Goal: Task Accomplishment & Management: Manage account settings

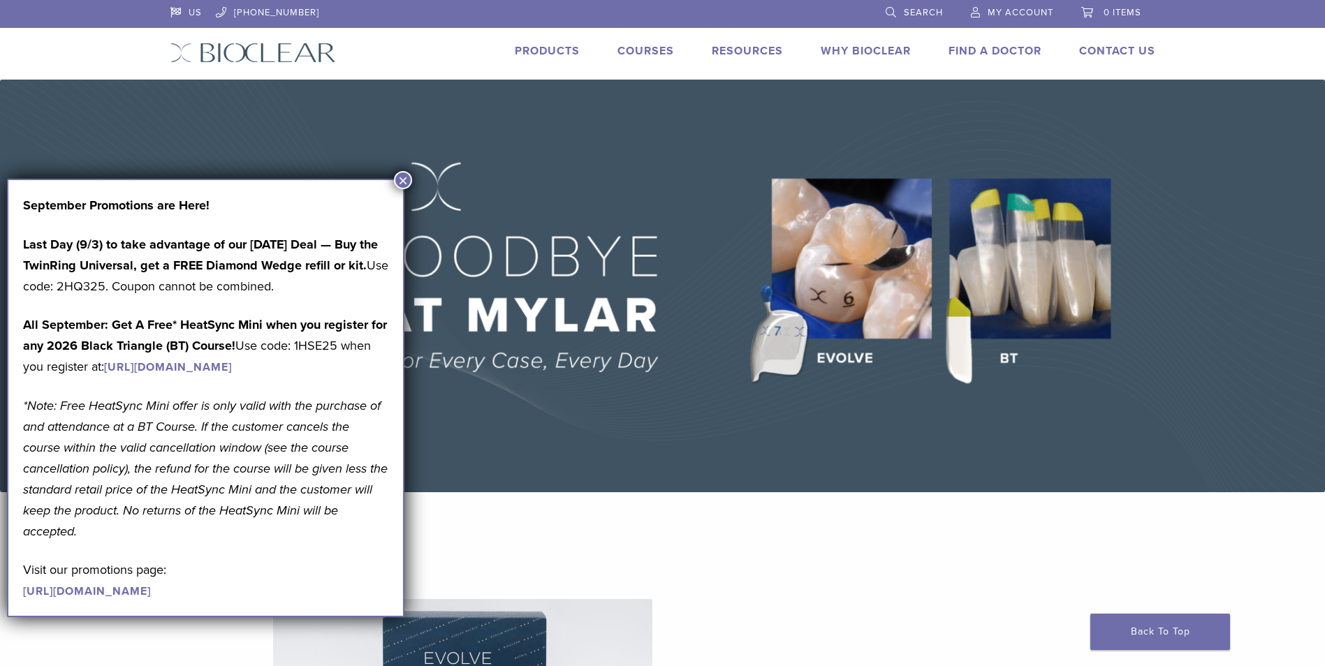
click at [405, 175] on button "×" at bounding box center [403, 180] width 18 height 18
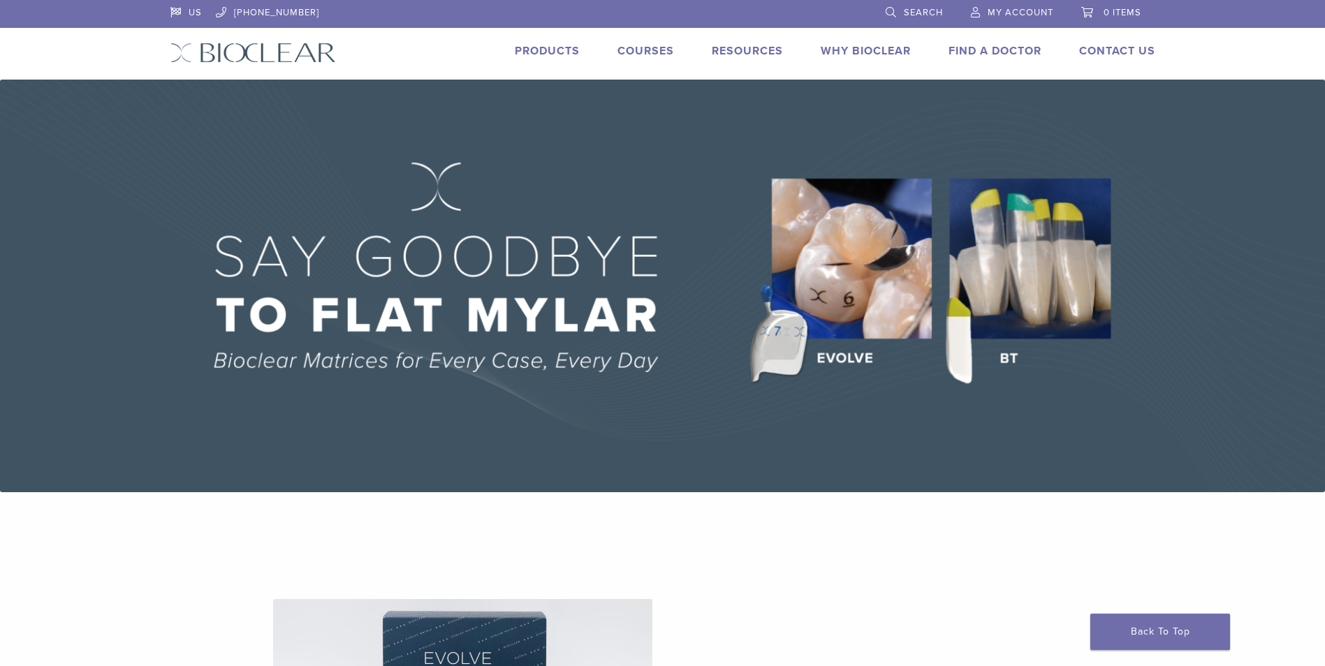
click at [999, 7] on span "My Account" at bounding box center [1020, 12] width 66 height 11
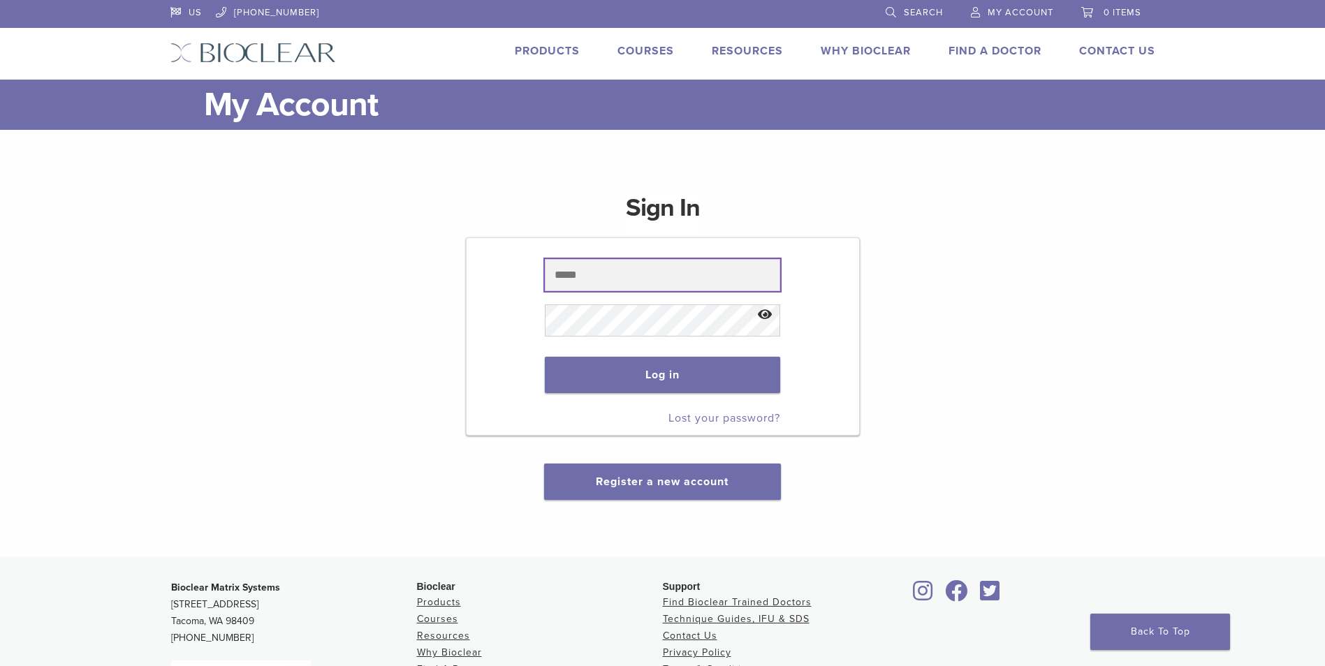
click at [694, 279] on input "text" at bounding box center [662, 275] width 235 height 32
type input "**********"
